Goal: Task Accomplishment & Management: Complete application form

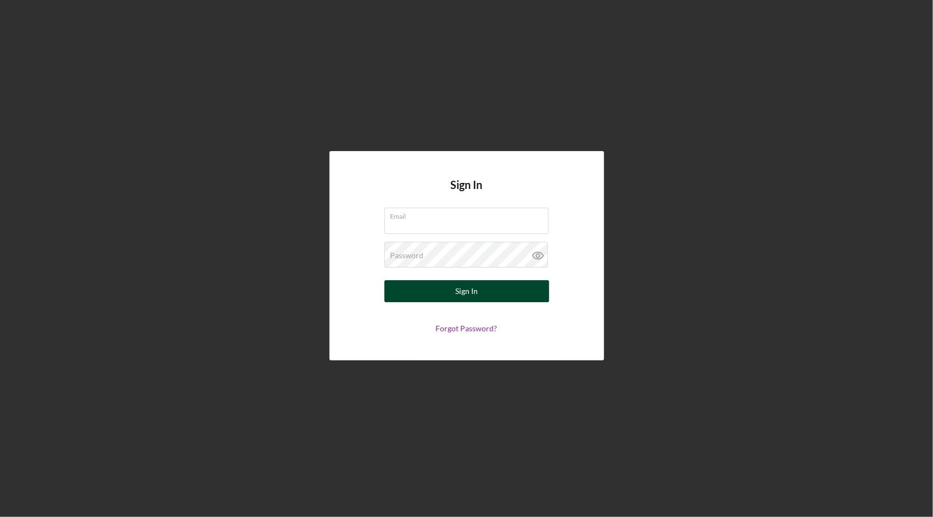
type input "[EMAIL_ADDRESS][DOMAIN_NAME]"
click at [483, 284] on button "Sign In" at bounding box center [466, 291] width 165 height 22
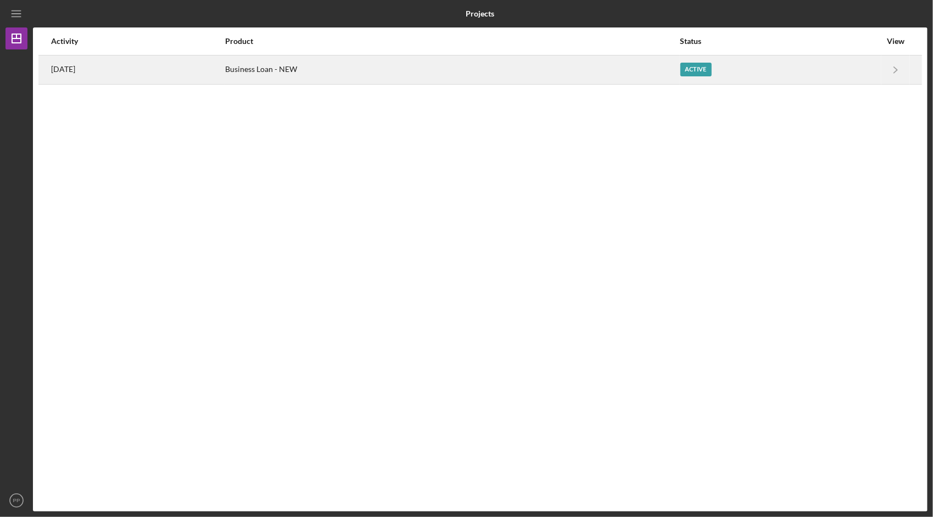
click at [339, 66] on div "Business Loan - NEW" at bounding box center [452, 69] width 453 height 27
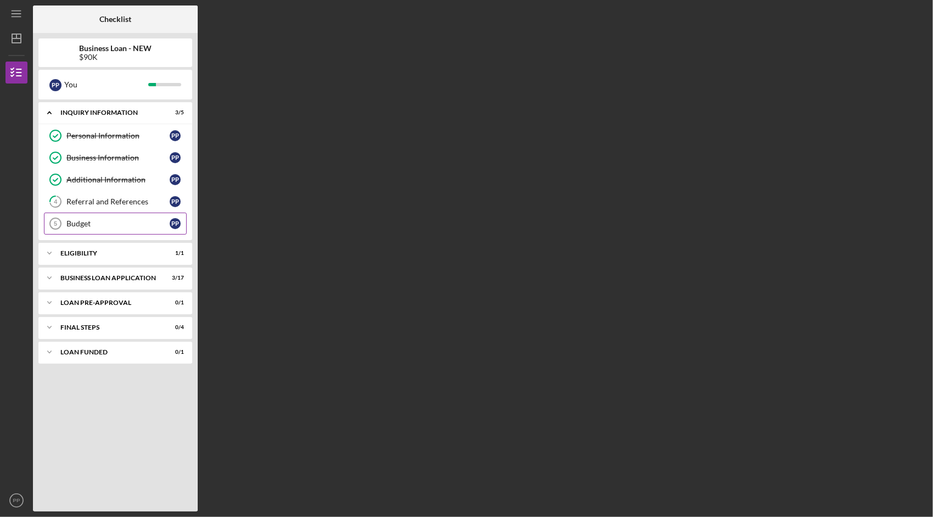
click at [104, 221] on div "Budget" at bounding box center [117, 223] width 103 height 9
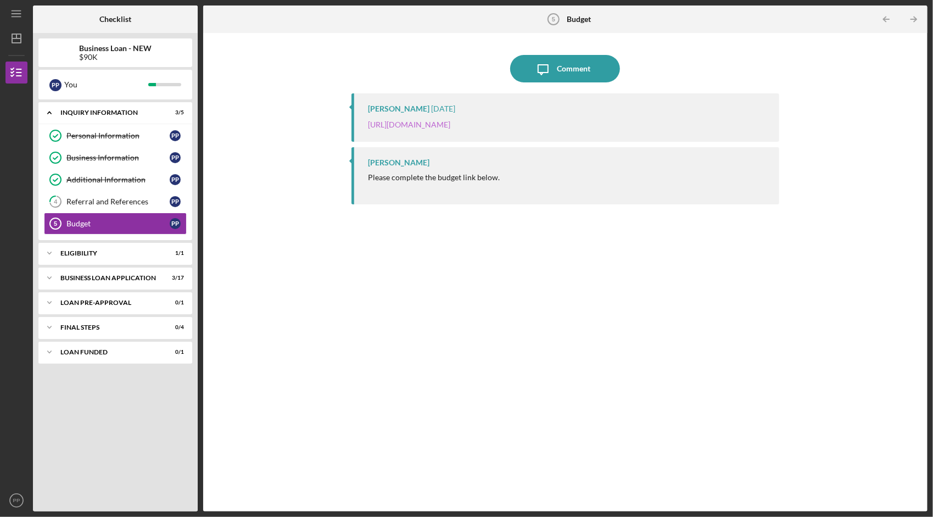
click at [450, 127] on link "[URL][DOMAIN_NAME]" at bounding box center [409, 124] width 82 height 9
click at [121, 141] on link "Personal Information Personal Information P P" at bounding box center [115, 136] width 143 height 22
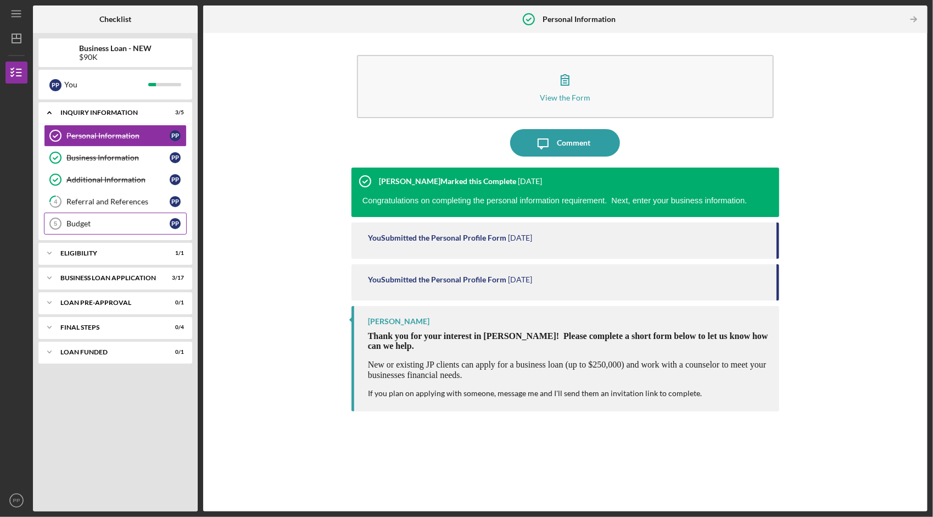
drag, startPoint x: 120, startPoint y: 163, endPoint x: 83, endPoint y: 221, distance: 68.4
click at [83, 221] on div "Budget" at bounding box center [117, 223] width 103 height 9
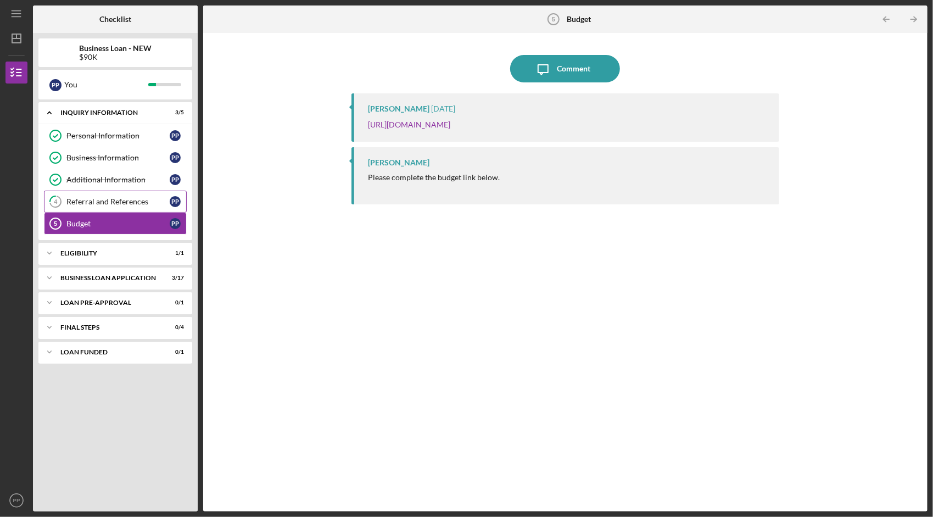
click at [101, 197] on div "Referral and References" at bounding box center [117, 201] width 103 height 9
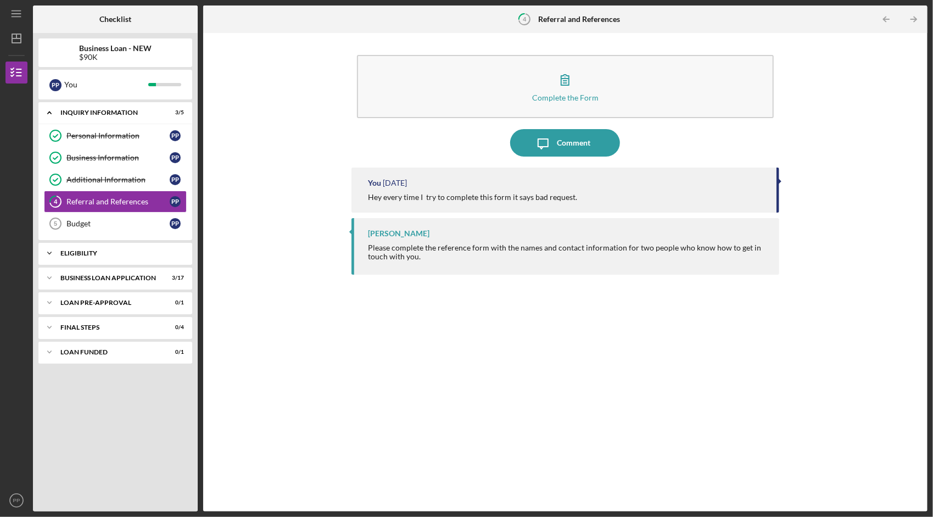
click at [101, 250] on div "ELIGIBILITY" at bounding box center [119, 253] width 118 height 7
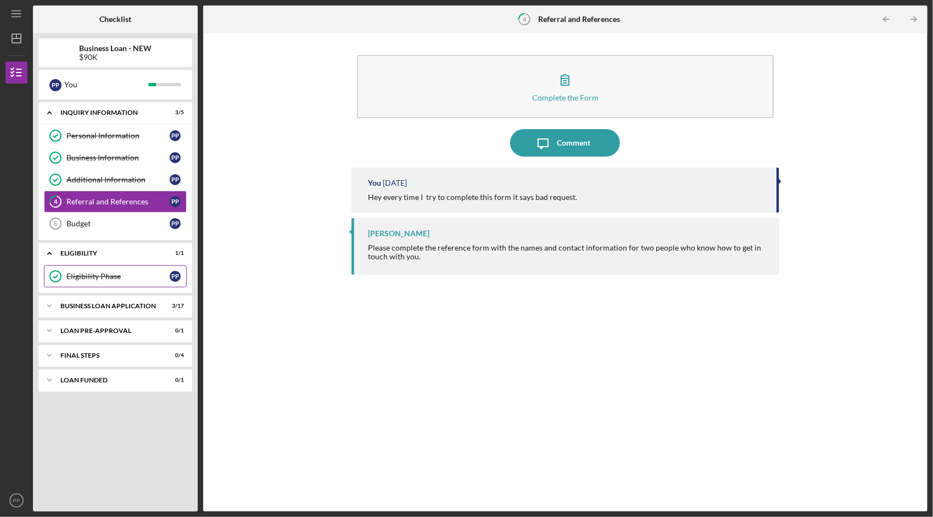
click at [102, 276] on div "Eligibility Phase" at bounding box center [117, 276] width 103 height 9
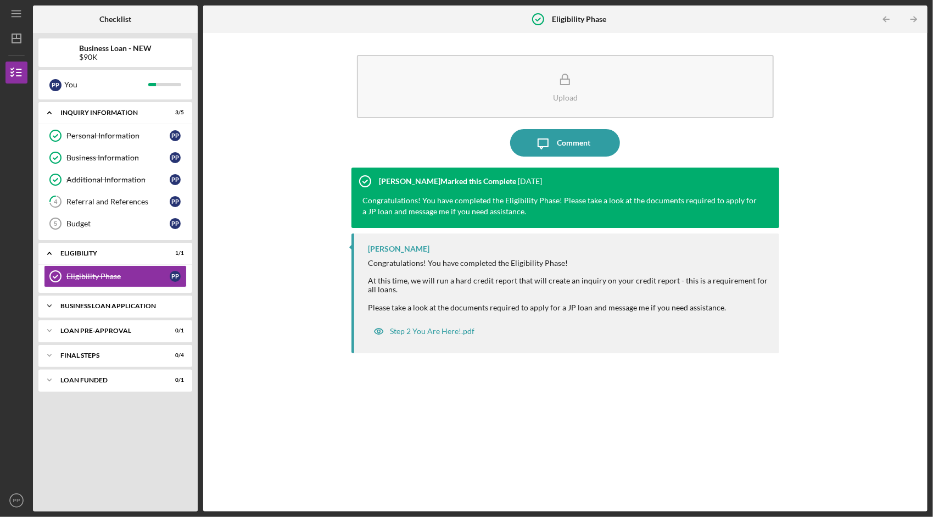
click at [111, 303] on div "BUSINESS LOAN APPLICATION" at bounding box center [119, 305] width 118 height 7
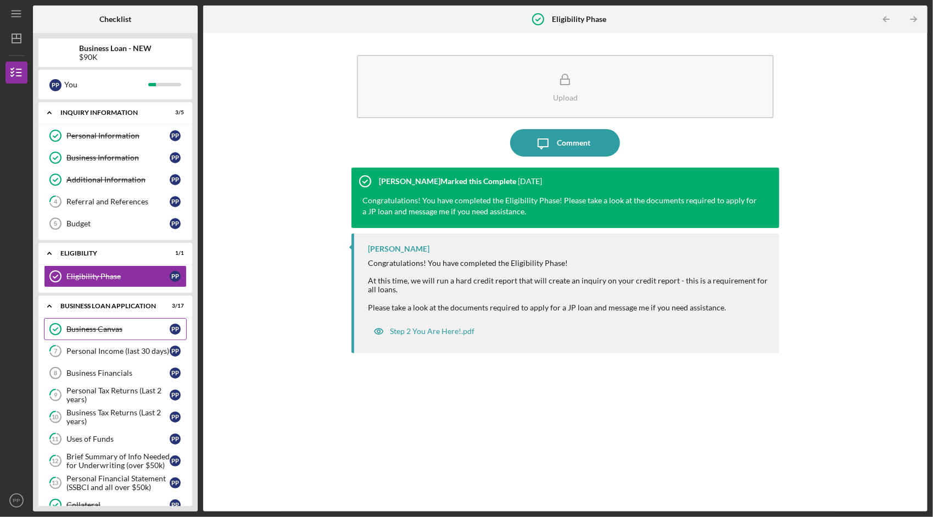
click at [113, 327] on div "Business Canvas" at bounding box center [117, 328] width 103 height 9
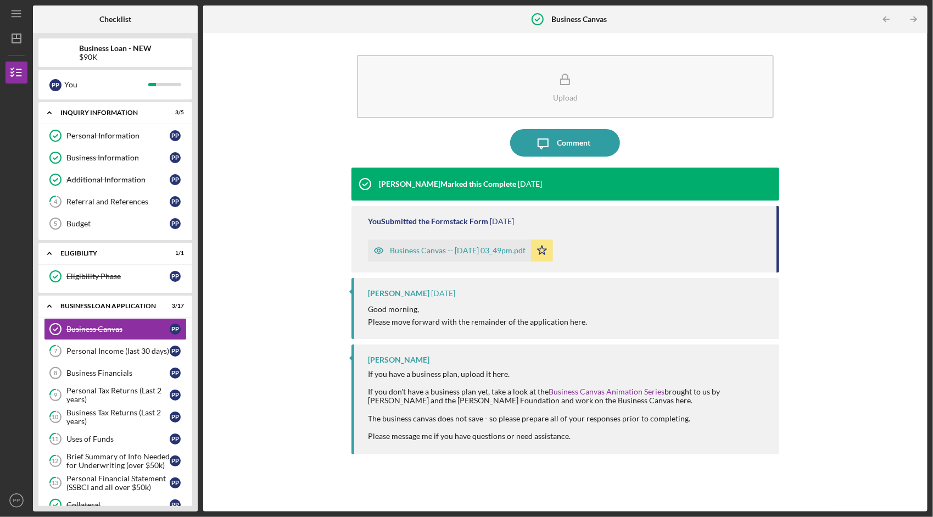
click at [493, 251] on div "Business Canvas -- [DATE] 03_49pm.pdf" at bounding box center [458, 250] width 136 height 9
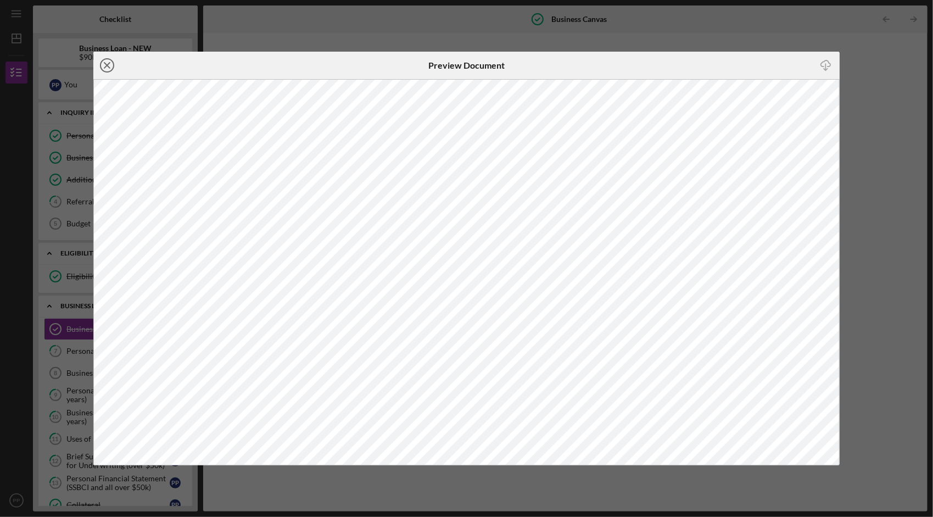
click at [109, 67] on line at bounding box center [106, 65] width 5 height 5
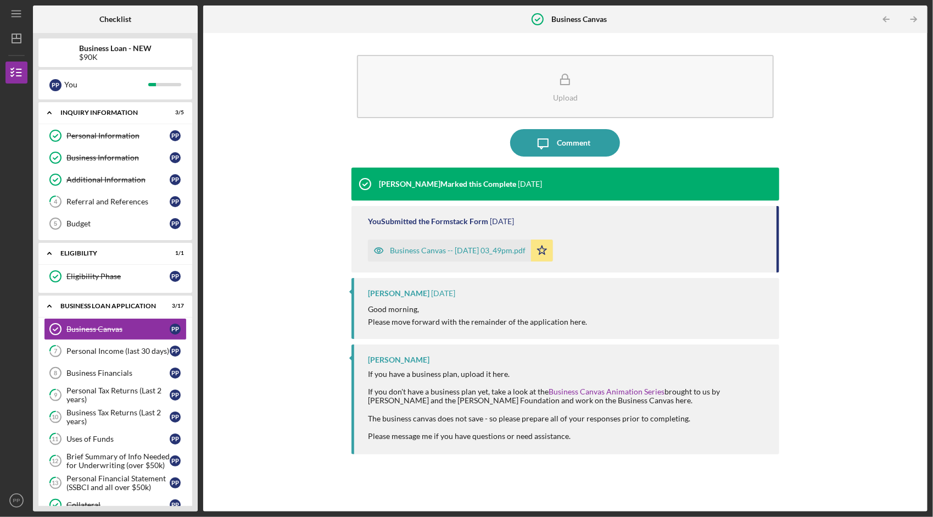
drag, startPoint x: 931, startPoint y: 205, endPoint x: 924, endPoint y: 207, distance: 6.9
click at [924, 207] on div "Icon/Menu Business Canvas Business Canvas Checklist Business Loan - NEW $90K P …" at bounding box center [466, 258] width 933 height 517
click at [861, 259] on div "Upload Icon/Message Comment [PERSON_NAME] Marked this Complete [DATE] You Submi…" at bounding box center [565, 271] width 713 height 467
click at [142, 455] on div "Brief Summary of Info Needed for Underwriting (over $50k)" at bounding box center [117, 461] width 103 height 18
